Goal: Task Accomplishment & Management: Complete application form

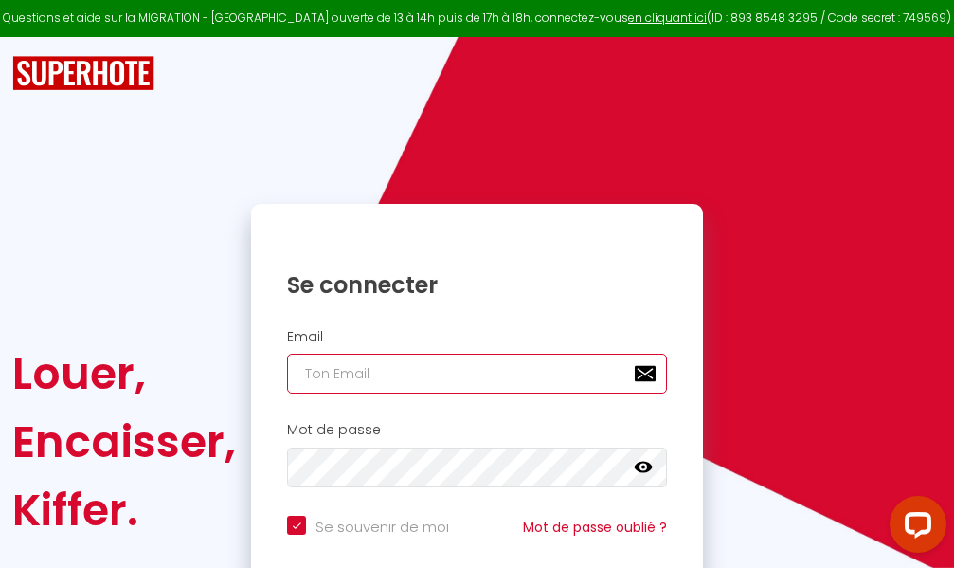
click at [491, 373] on input "email" at bounding box center [477, 373] width 380 height 40
type input "m"
checkbox input "true"
type input "ma"
checkbox input "true"
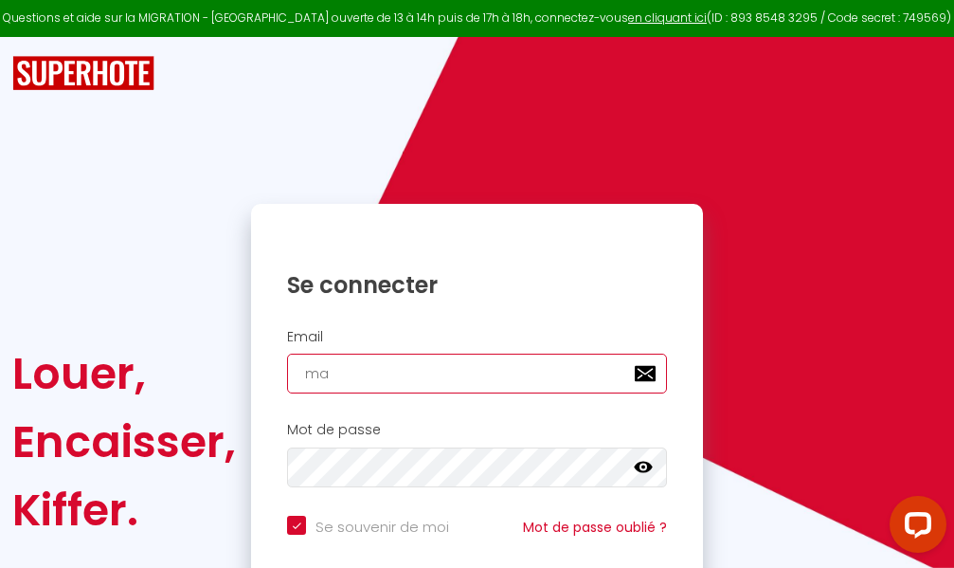
type input "mar"
checkbox input "true"
type input "marc"
checkbox input "true"
type input "marcd"
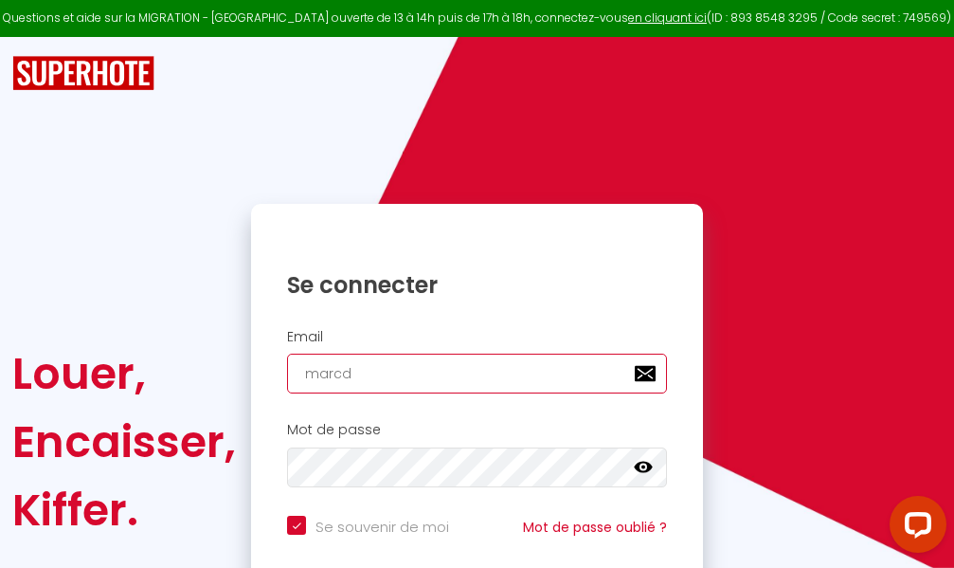
checkbox input "true"
type input "marcdp"
checkbox input "true"
type input "marcdpo"
checkbox input "true"
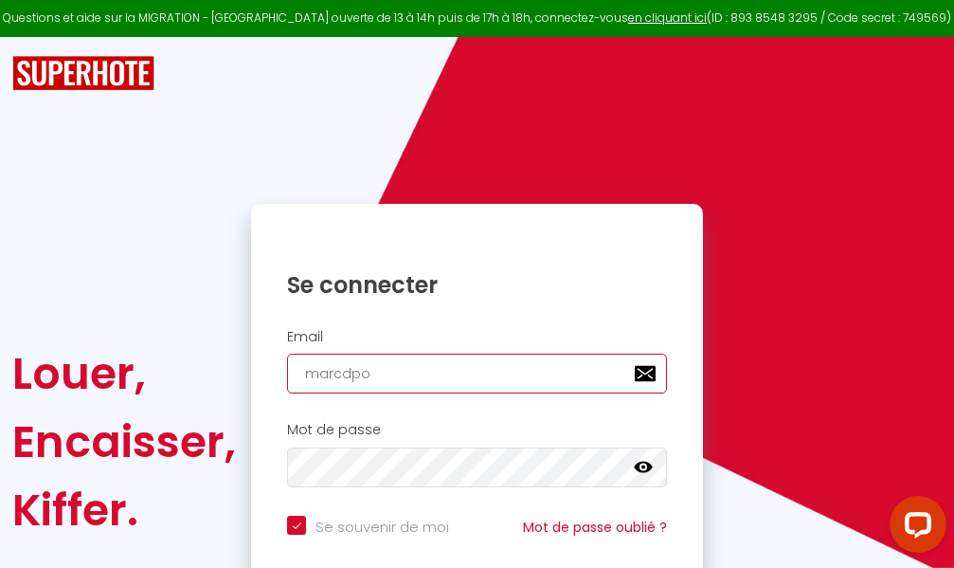
type input "marcdpoz"
checkbox input "true"
type input "marcdpoz."
checkbox input "true"
type input "marcdpoz.l"
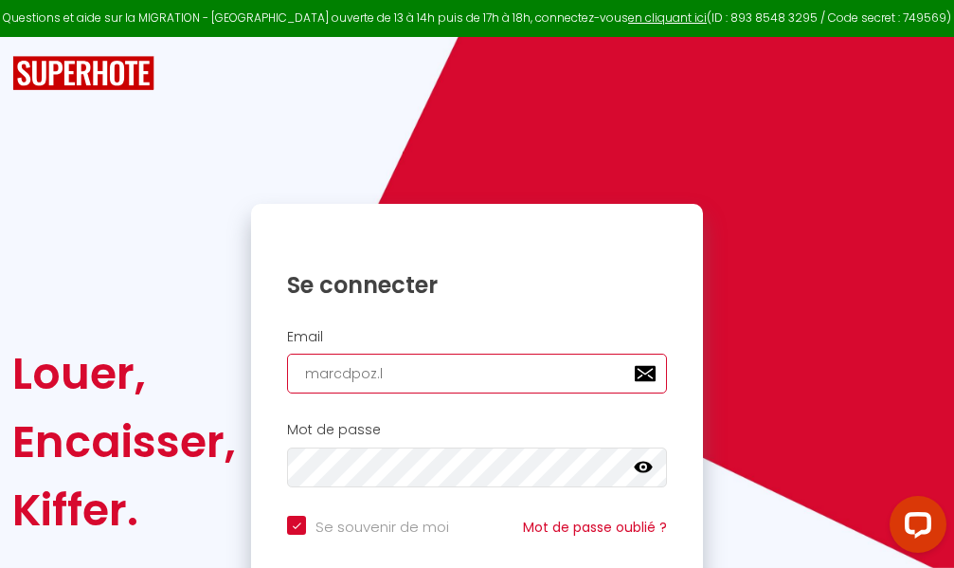
checkbox input "true"
type input "marcdpoz.lo"
checkbox input "true"
type input "marcdpoz.loc"
checkbox input "true"
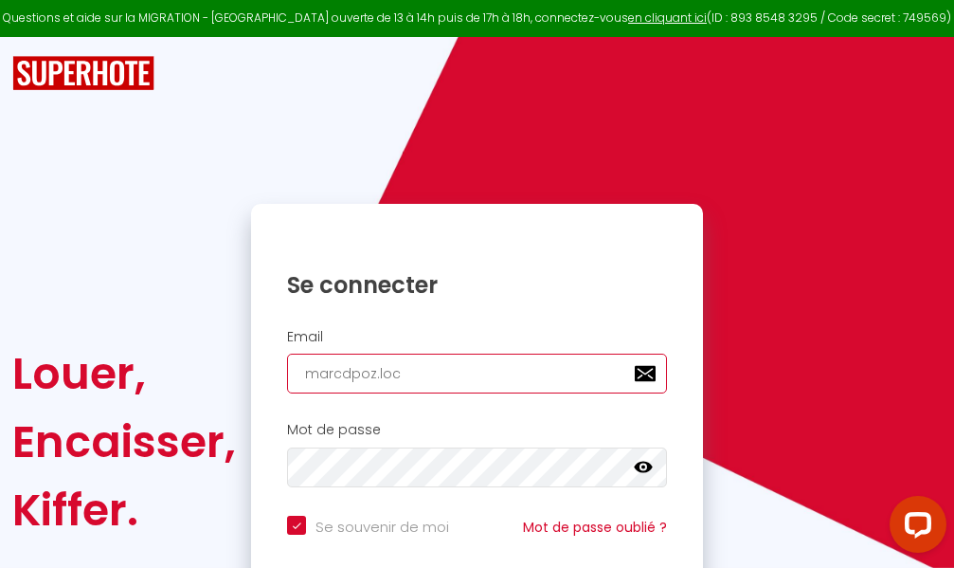
type input "marcdpoz.loca"
checkbox input "true"
type input "marcdpoz.locat"
checkbox input "true"
type input "marcdpoz.locati"
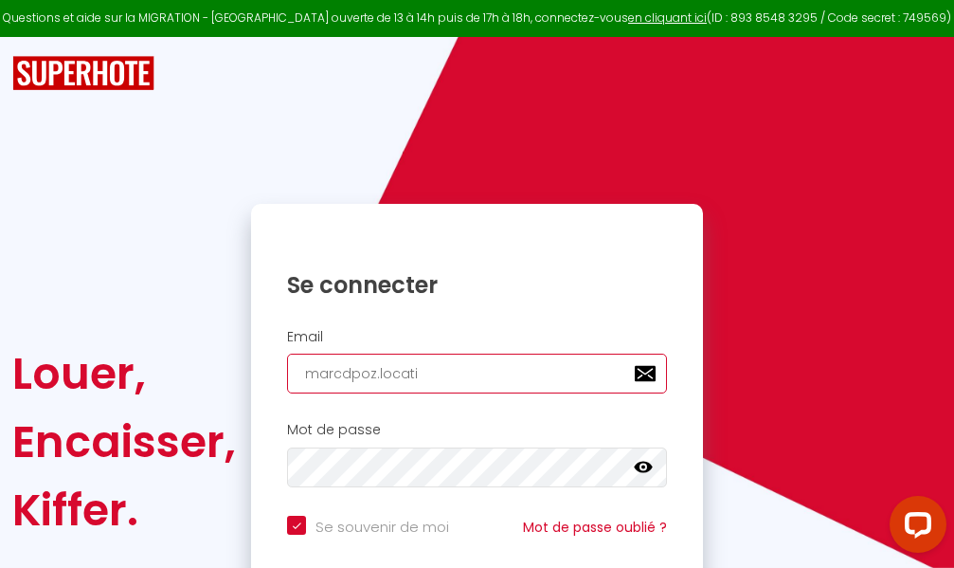
checkbox input "true"
type input "marcdpoz.locatio"
checkbox input "true"
type input "marcdpoz.location"
checkbox input "true"
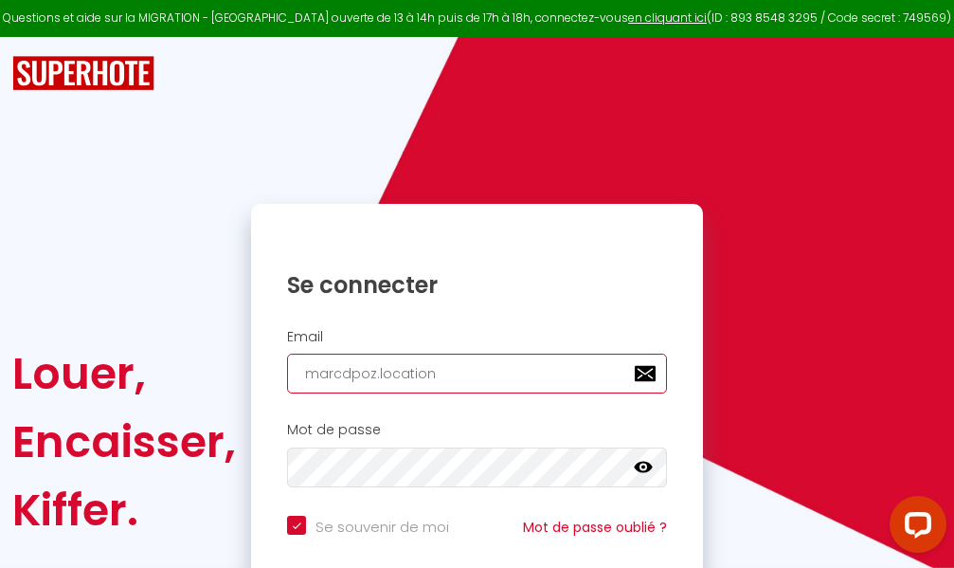
type input "marcdpoz.location@"
checkbox input "true"
type input "marcdpoz.location@g"
checkbox input "true"
type input "marcdpoz.location@gm"
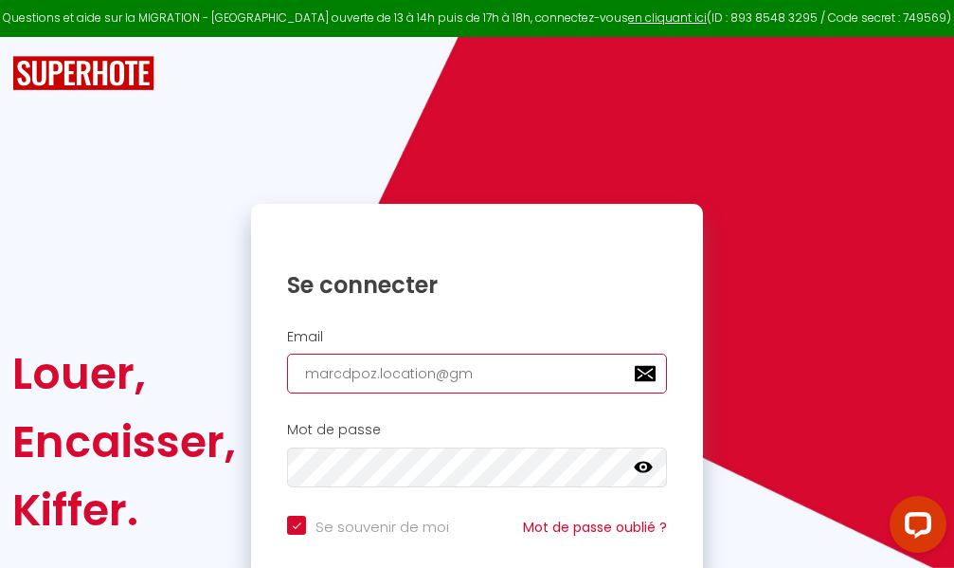
checkbox input "true"
type input "marcdpoz.location@gma"
checkbox input "true"
type input "marcdpoz.location@gmai"
checkbox input "true"
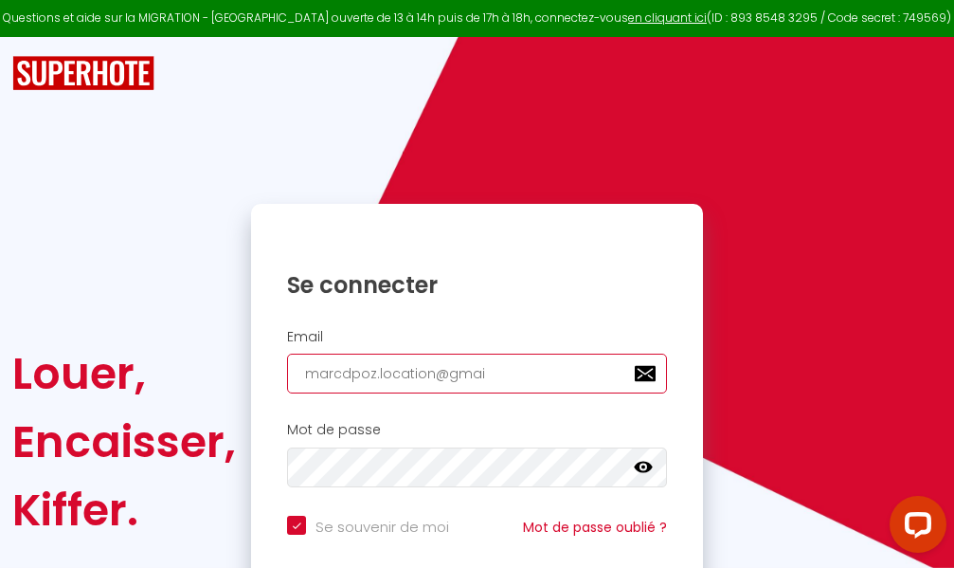
type input "[EMAIL_ADDRESS]"
checkbox input "true"
type input "[EMAIL_ADDRESS]."
checkbox input "true"
type input "marcdpoz.location@gmail.c"
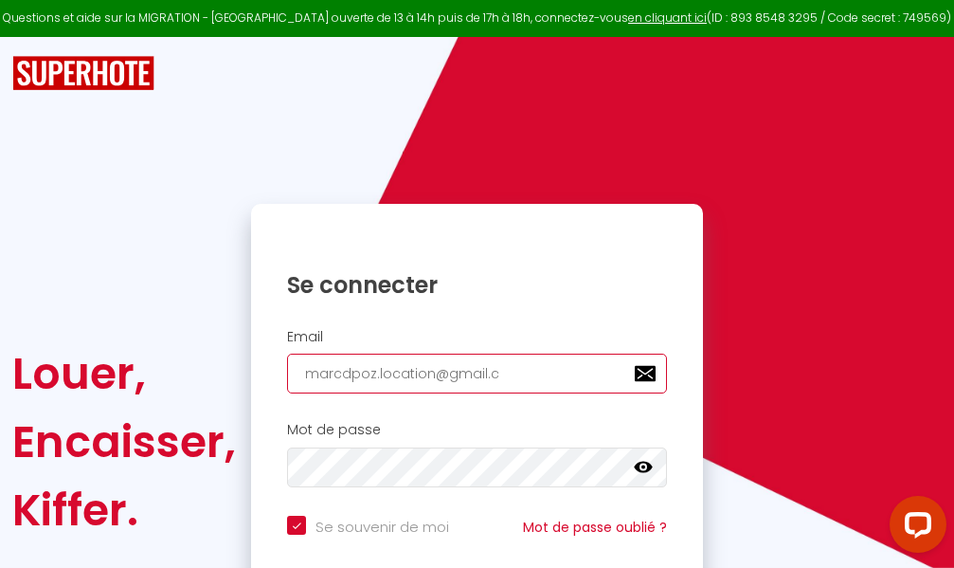
checkbox input "true"
type input "[EMAIL_ADDRESS][DOMAIN_NAME]"
checkbox input "true"
type input "[EMAIL_ADDRESS][DOMAIN_NAME]"
checkbox input "true"
